Goal: Task Accomplishment & Management: Manage account settings

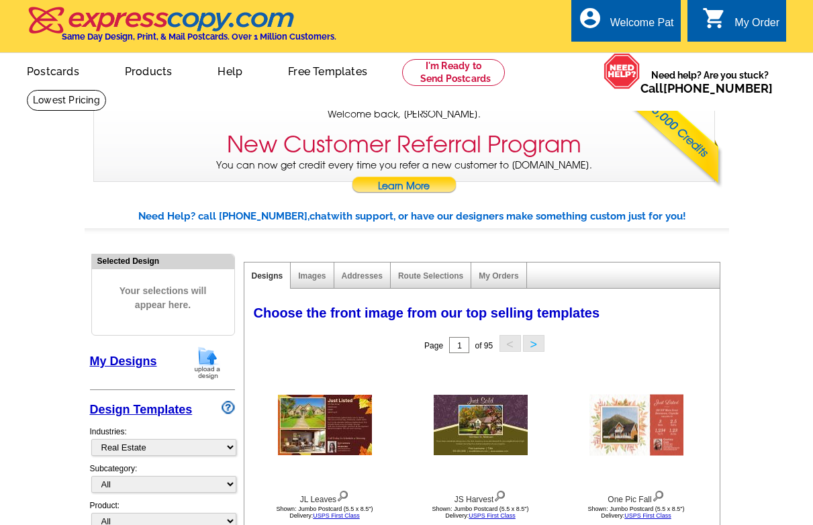
select select "785"
click at [123, 362] on link "My Designs" at bounding box center [123, 360] width 67 height 13
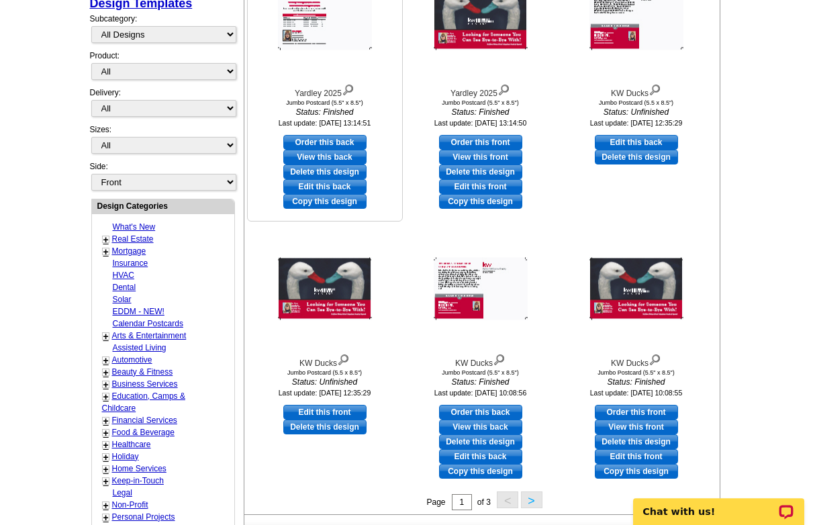
scroll to position [479, 0]
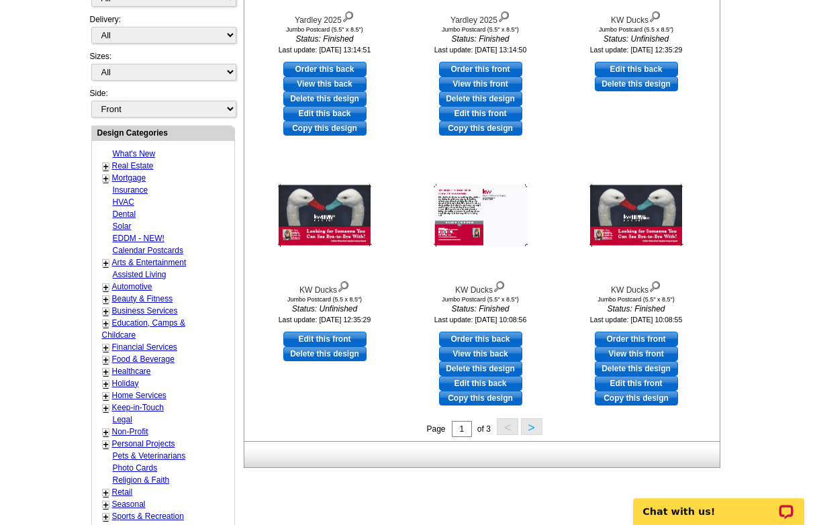
click at [532, 426] on button ">" at bounding box center [531, 426] width 21 height 17
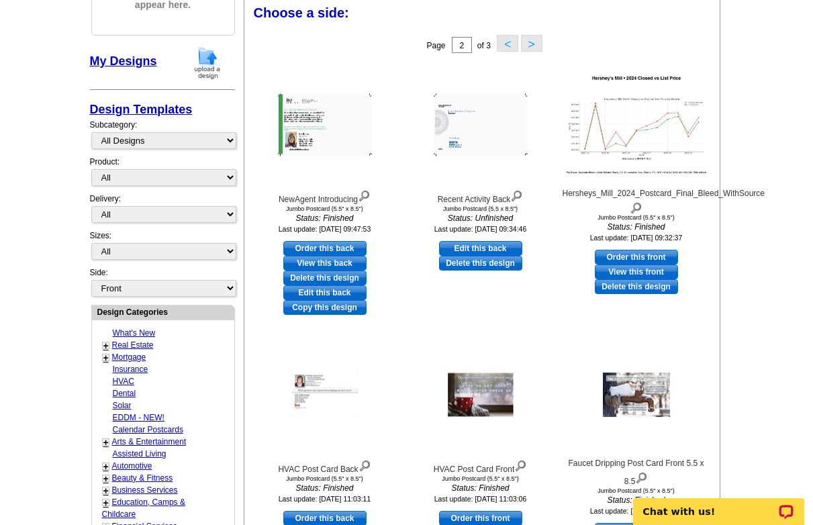
scroll to position [297, 0]
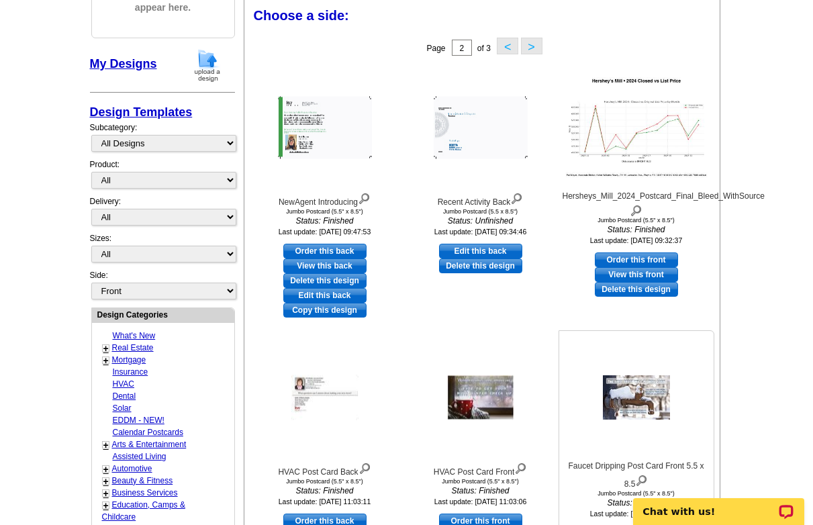
click at [646, 393] on img at bounding box center [636, 397] width 67 height 44
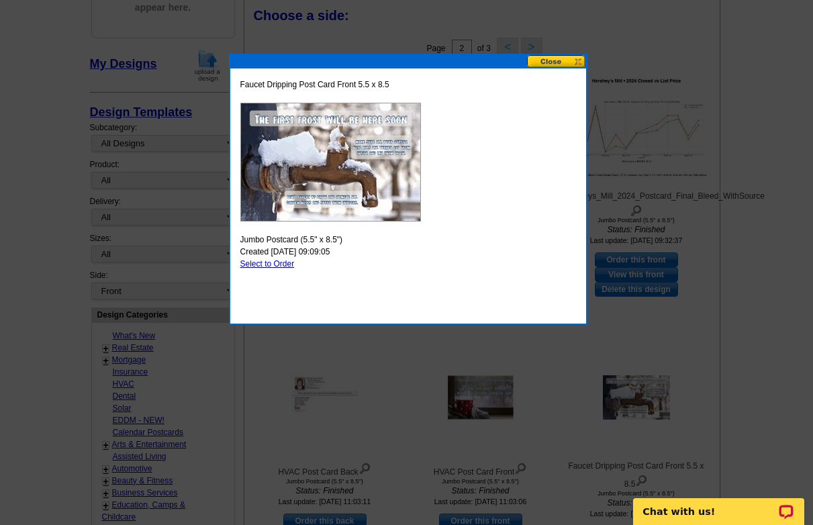
click at [581, 59] on button at bounding box center [556, 61] width 59 height 13
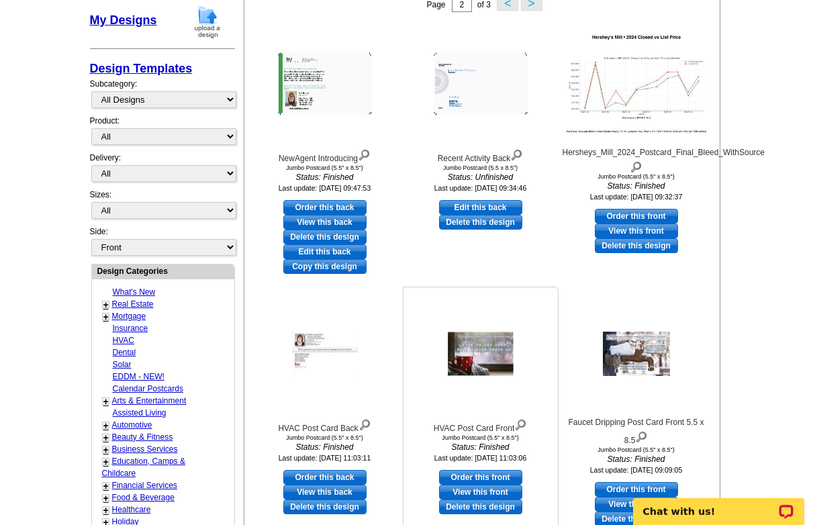
scroll to position [434, 0]
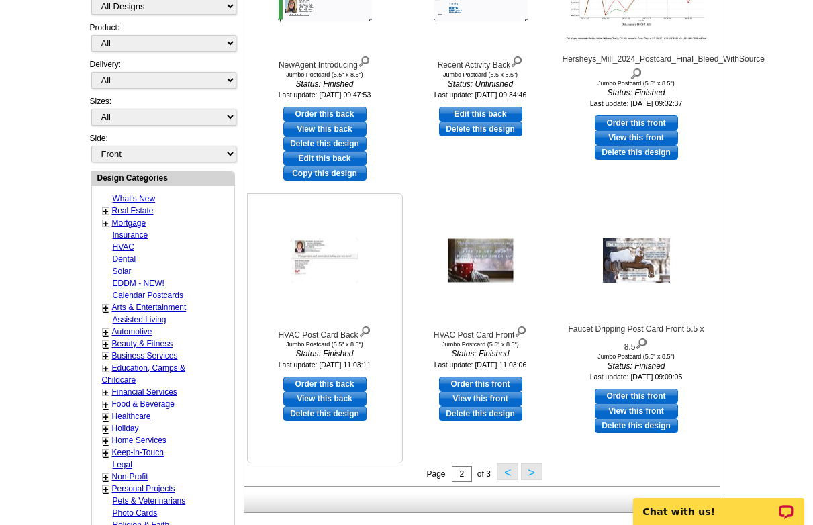
click at [317, 255] on img at bounding box center [324, 260] width 67 height 45
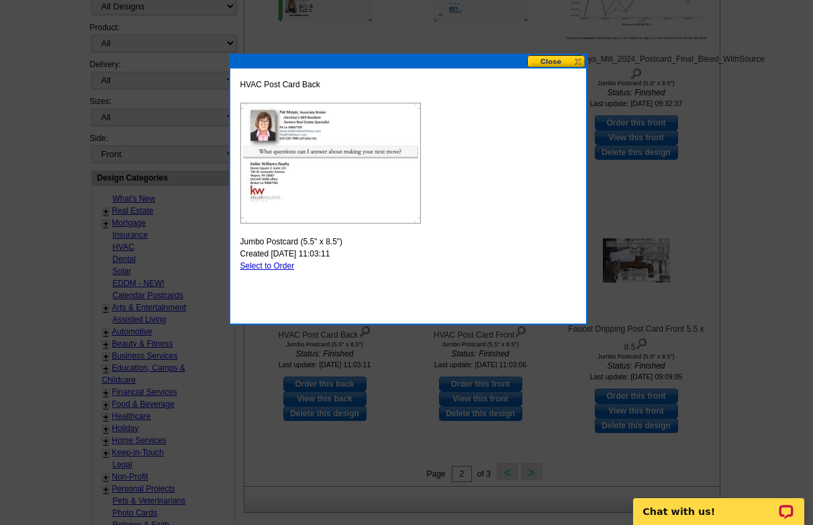
click at [577, 60] on button at bounding box center [556, 61] width 59 height 13
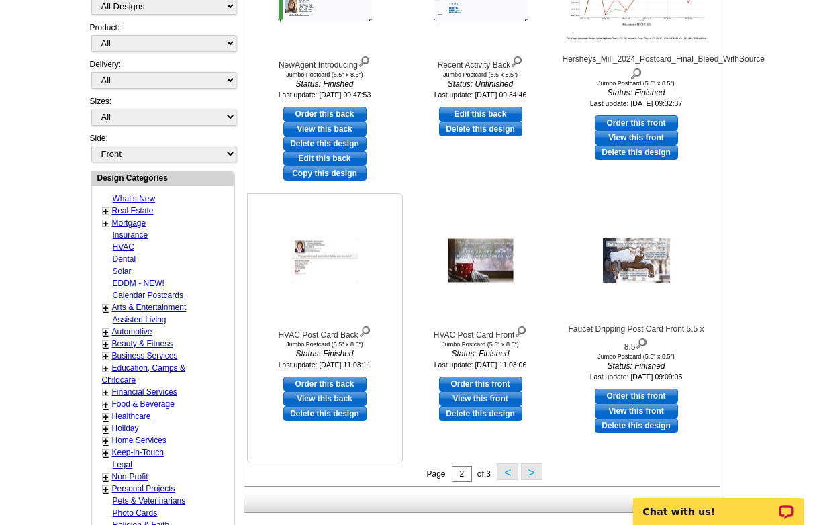
click at [332, 400] on link "View this back" at bounding box center [324, 398] width 83 height 15
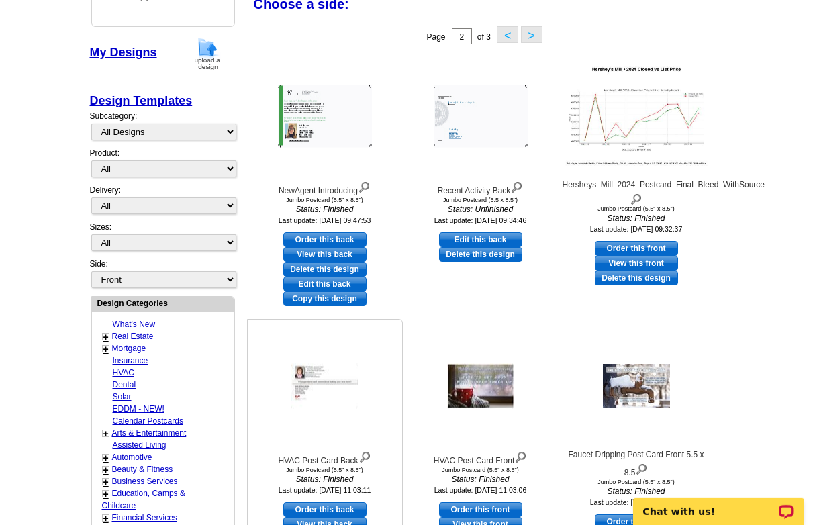
scroll to position [297, 0]
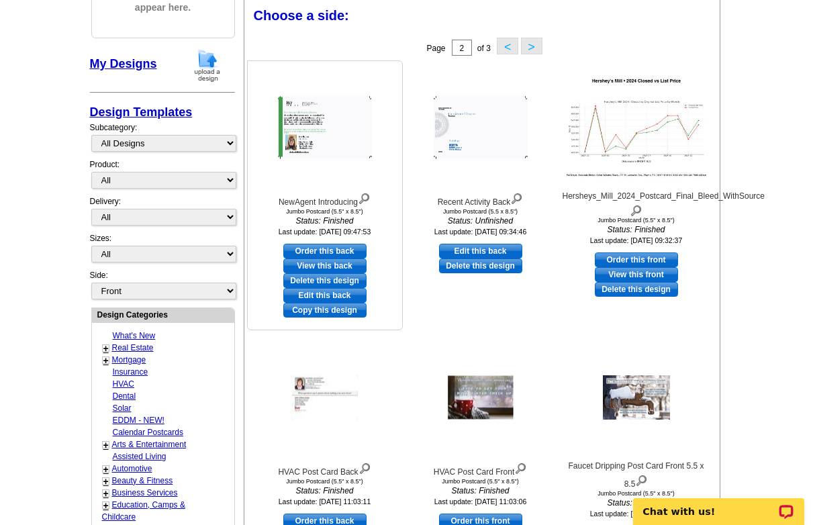
click at [311, 137] on img at bounding box center [325, 128] width 94 height 62
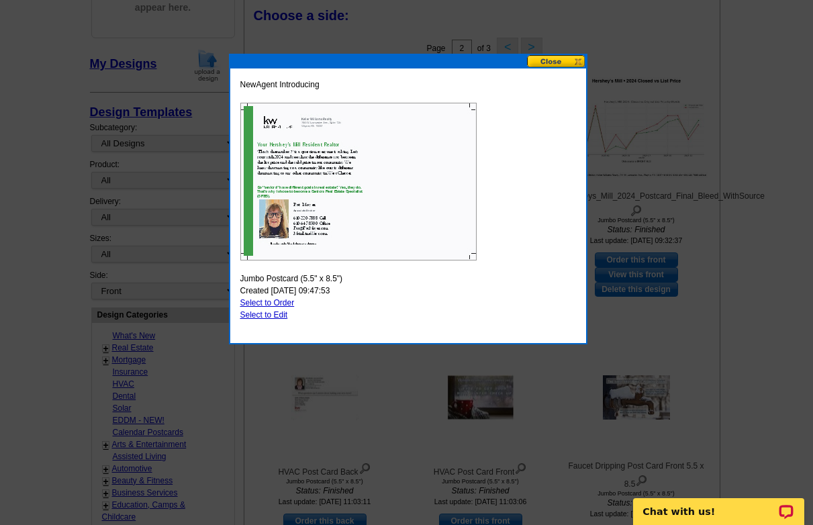
click at [577, 57] on button at bounding box center [556, 61] width 59 height 13
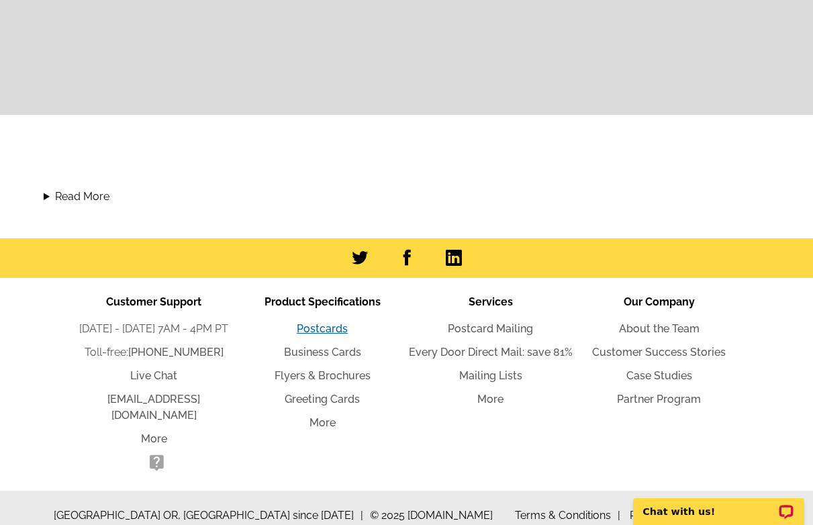
click at [308, 330] on link "Postcards" at bounding box center [322, 328] width 51 height 13
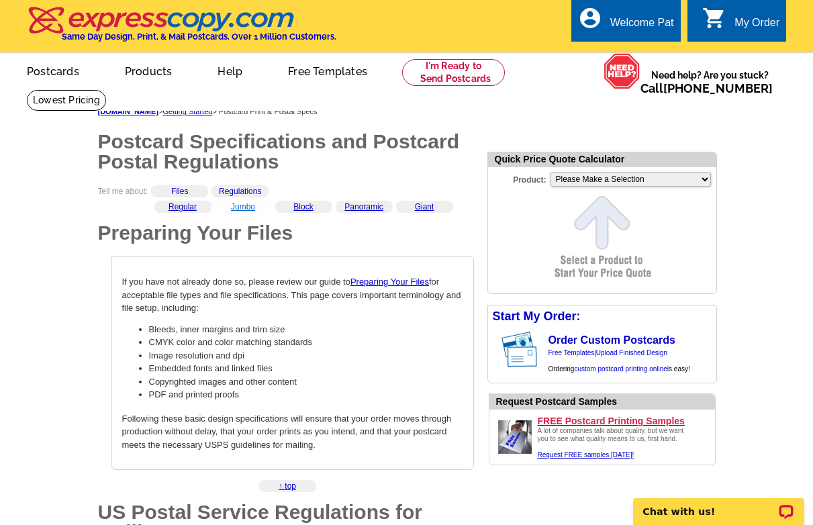
click at [243, 211] on link "Jumbo" at bounding box center [243, 206] width 24 height 9
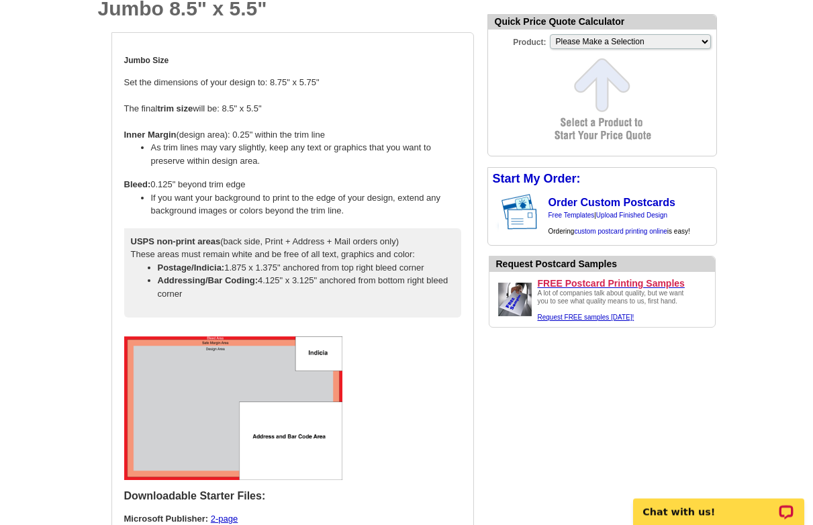
scroll to position [1365, 0]
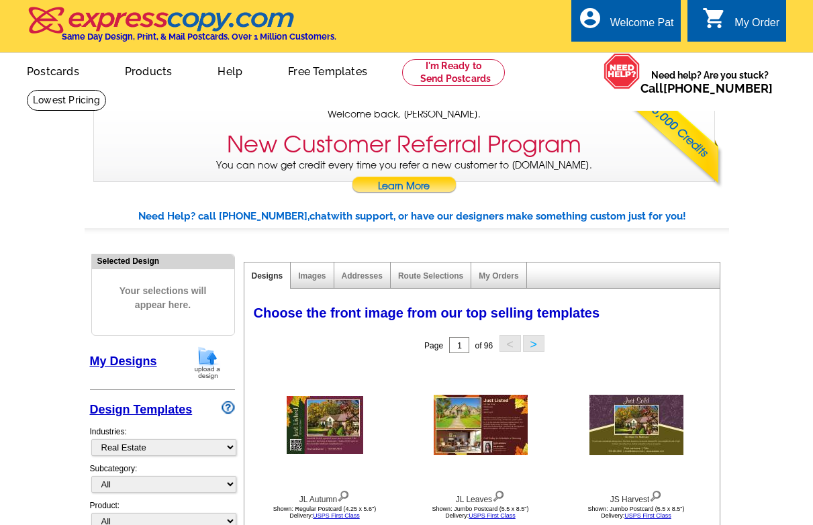
select select "785"
click at [112, 363] on link "My Designs" at bounding box center [123, 360] width 67 height 13
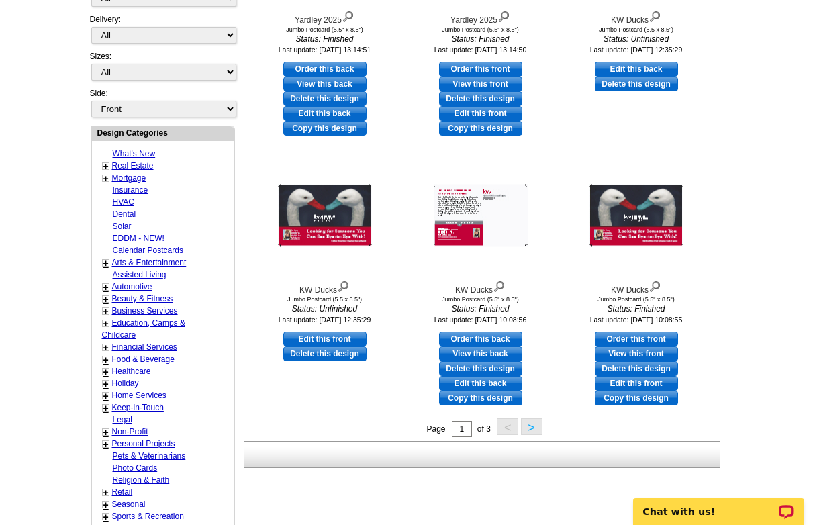
scroll to position [548, 0]
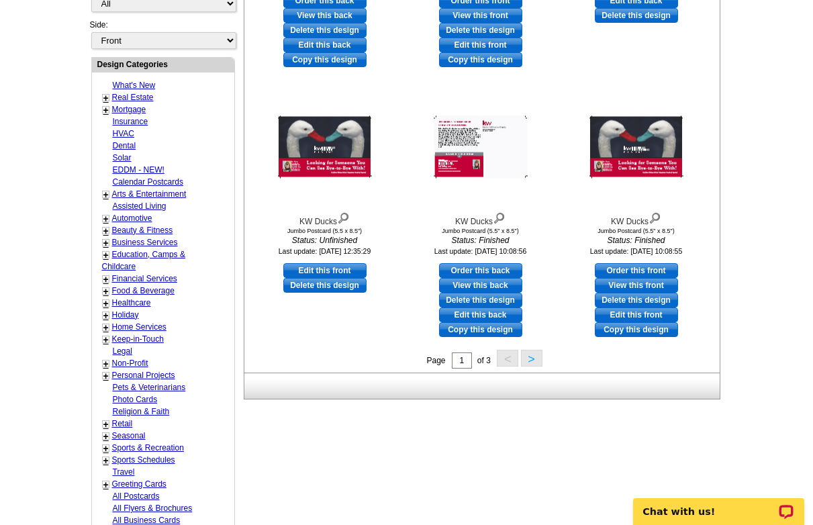
click at [531, 352] on button ">" at bounding box center [531, 358] width 21 height 17
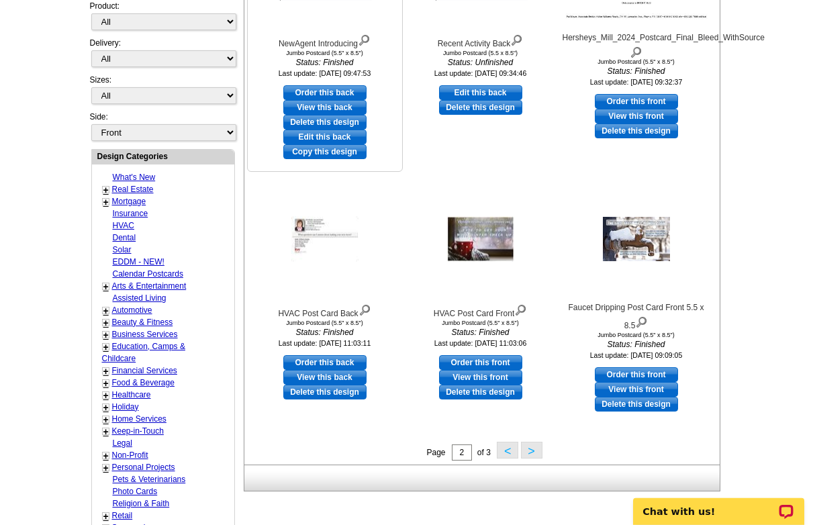
scroll to position [503, 0]
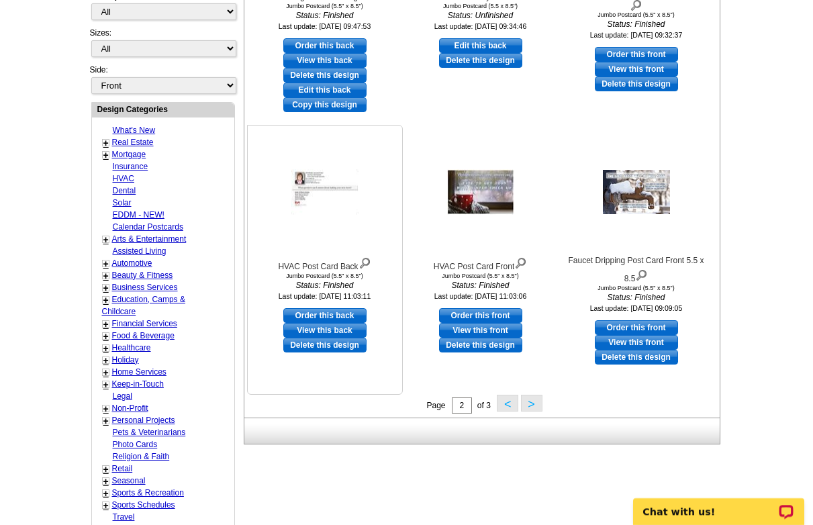
click at [333, 331] on link "View this back" at bounding box center [324, 330] width 83 height 15
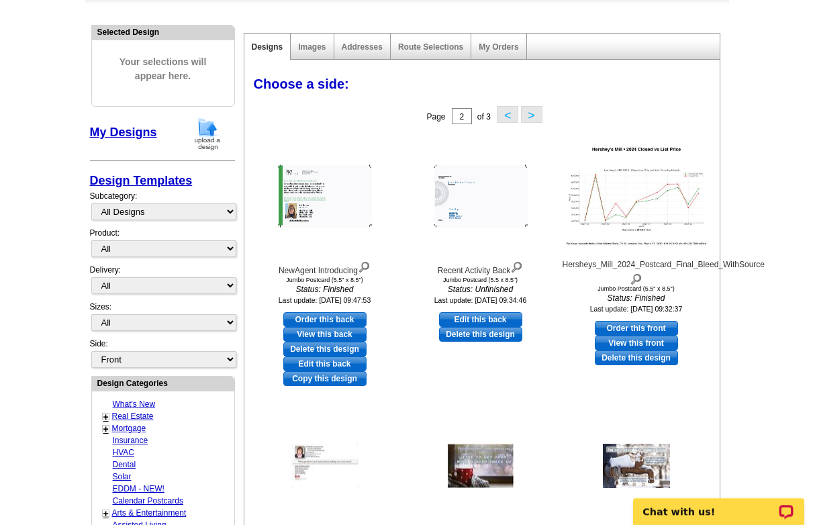
scroll to position [0, 0]
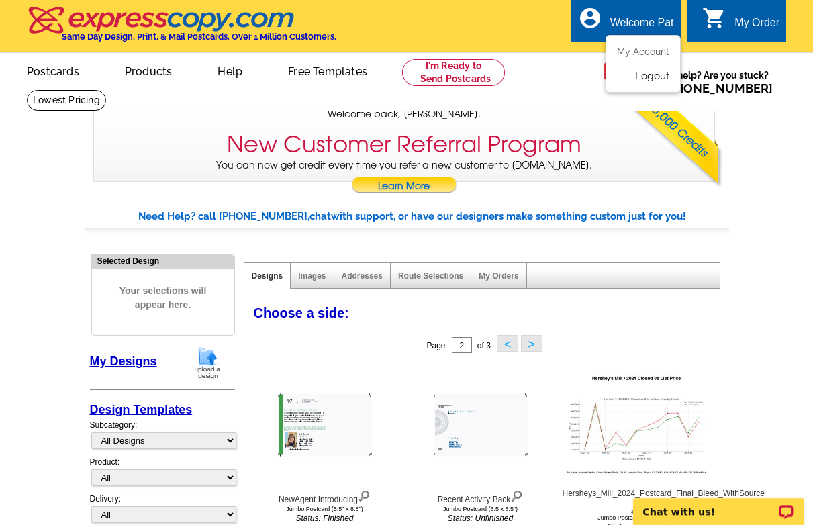
click at [654, 75] on link "Logout" at bounding box center [652, 76] width 34 height 12
